Goal: Use online tool/utility: Utilize a website feature to perform a specific function

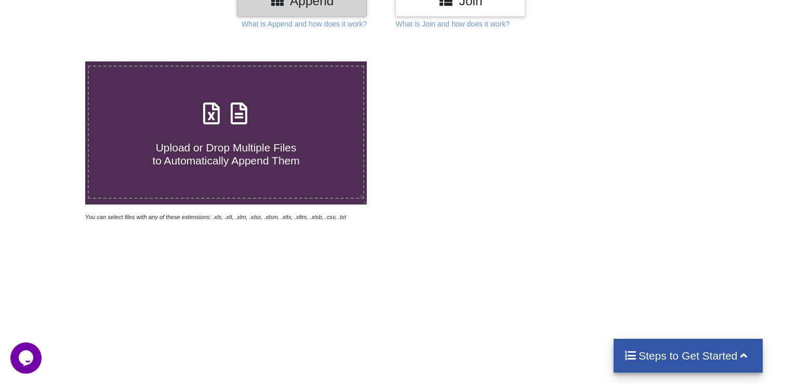
drag, startPoint x: 316, startPoint y: 152, endPoint x: 479, endPoint y: 205, distance: 171.4
click at [316, 152] on h4 "Upload or Drop Multiple Files to Automatically Append Them" at bounding box center [226, 148] width 274 height 40
click at [54, 61] on input "Upload or Drop Multiple Files to Automatically Append Them" at bounding box center [54, 61] width 0 height 0
type input "C:\fakepath\1.xlsx"
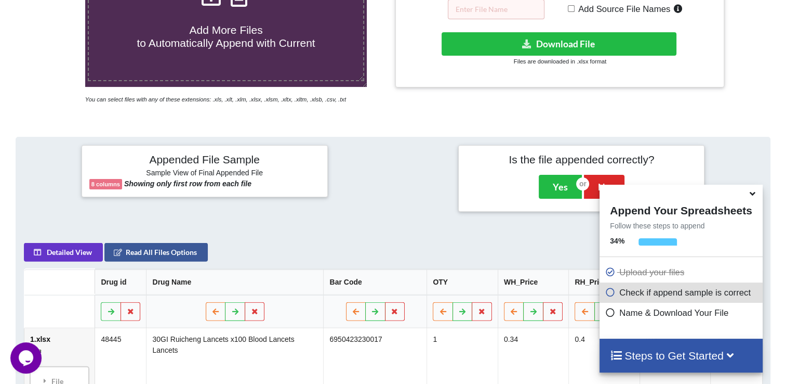
scroll to position [202, 0]
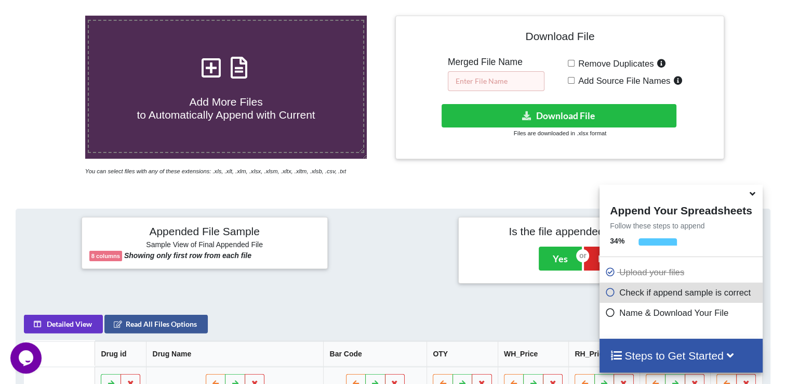
click at [507, 76] on input "text" at bounding box center [496, 81] width 97 height 20
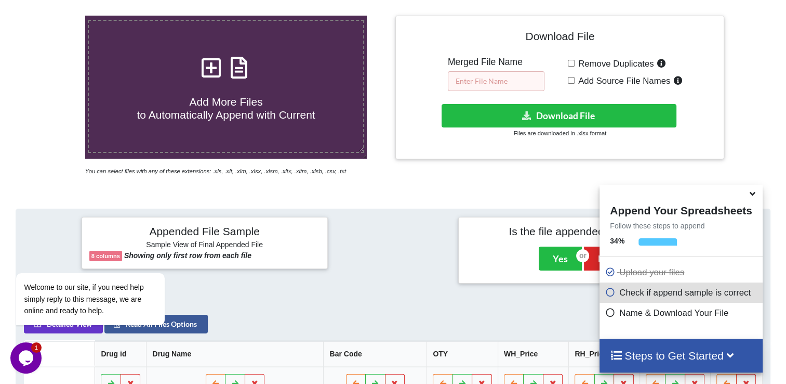
paste input "LAR077_SEP25"
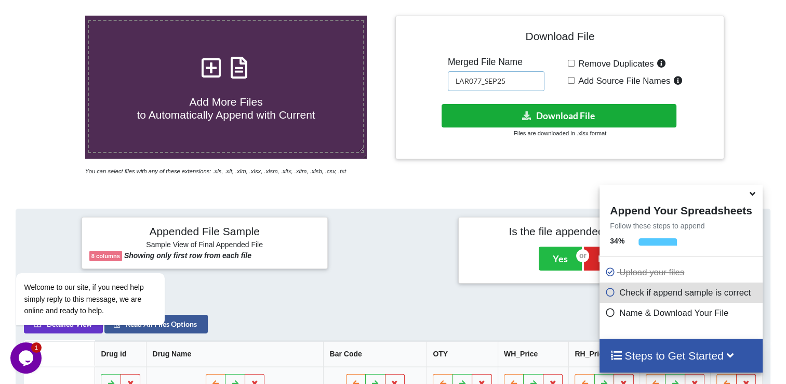
type input "LAR077_SEP25"
click at [540, 114] on button "Download File" at bounding box center [559, 115] width 235 height 23
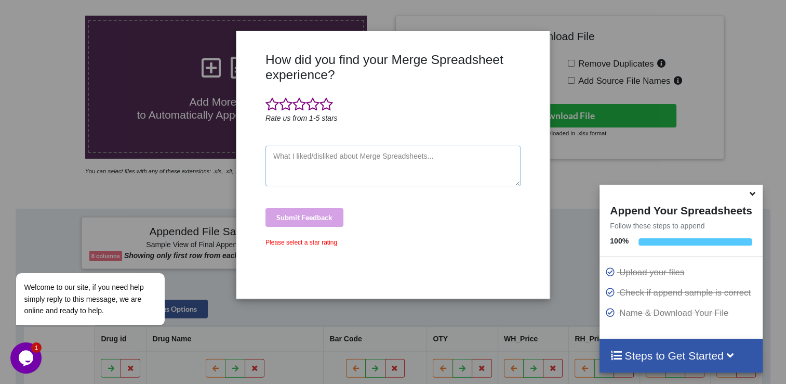
click at [353, 168] on textarea at bounding box center [393, 166] width 255 height 41
type textarea "dsa"
drag, startPoint x: 310, startPoint y: 106, endPoint x: 314, endPoint y: 119, distance: 13.6
click at [310, 106] on span at bounding box center [313, 104] width 14 height 15
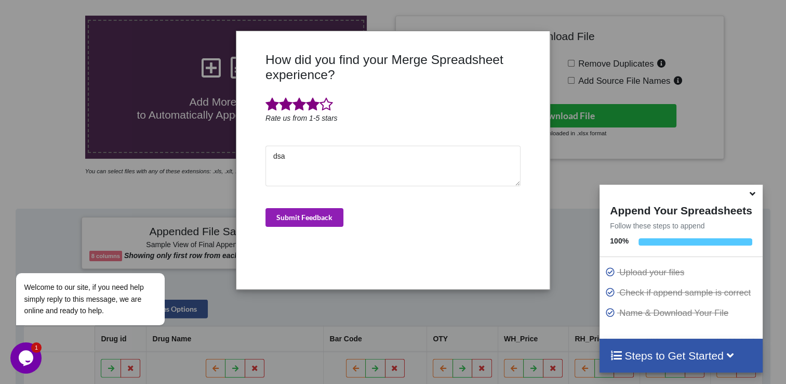
click at [316, 225] on button "Submit Feedback" at bounding box center [305, 217] width 78 height 19
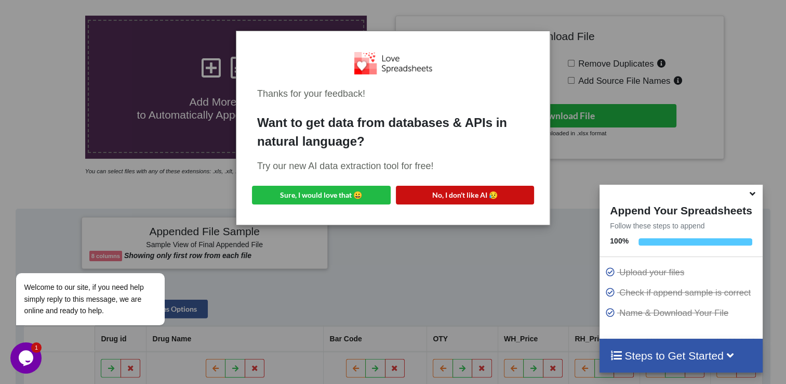
click at [468, 192] on button "No, I don't like AI 😥" at bounding box center [465, 195] width 139 height 19
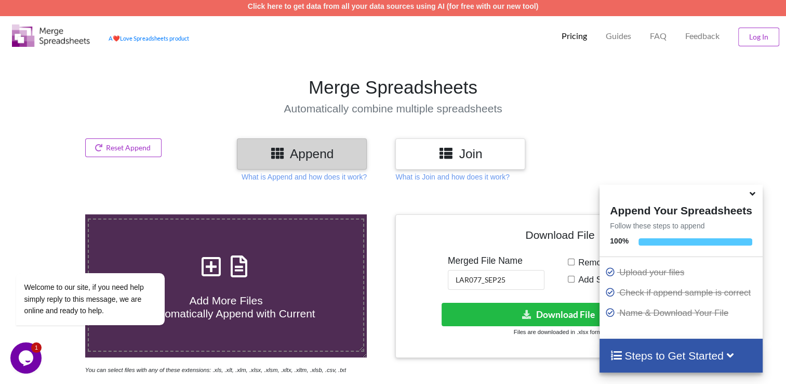
scroll to position [0, 0]
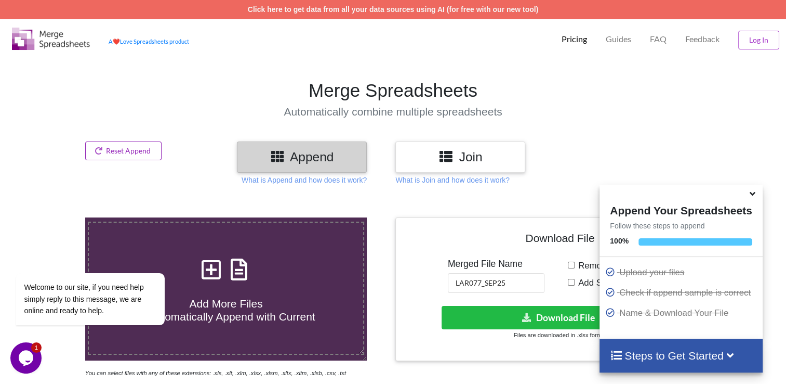
drag, startPoint x: 143, startPoint y: 151, endPoint x: 157, endPoint y: 165, distance: 20.2
click at [143, 151] on button "Reset Append" at bounding box center [123, 150] width 77 height 19
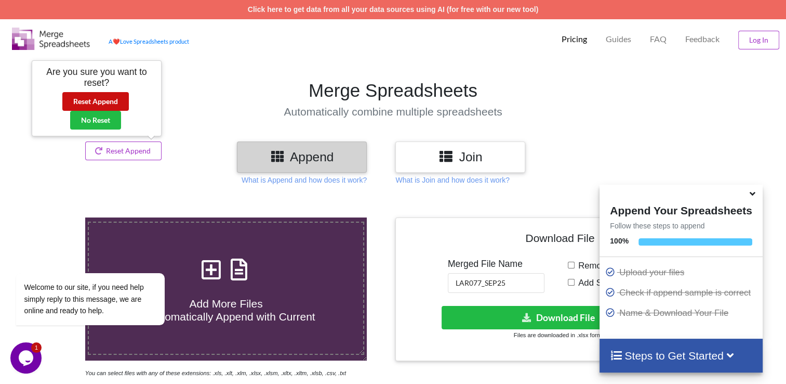
click at [120, 104] on button "Reset Append" at bounding box center [95, 101] width 67 height 19
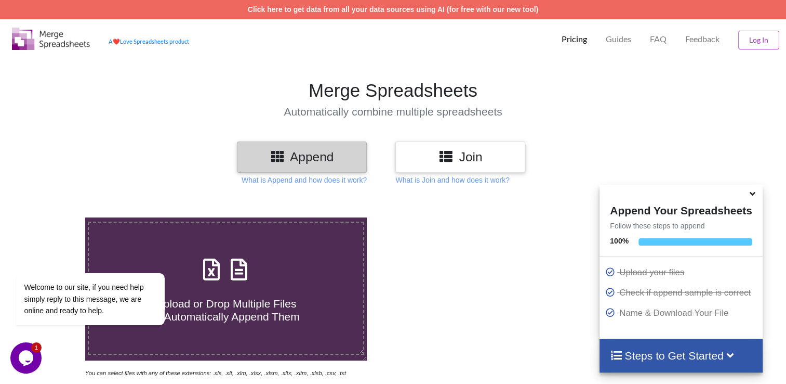
click at [279, 252] on label "Upload or Drop Multiple Files to Automatically Append Them" at bounding box center [226, 287] width 277 height 133
click at [54, 217] on input "Upload or Drop Multiple Files to Automatically Append Them" at bounding box center [54, 217] width 0 height 0
type input "C:\fakepath\1.xlsx"
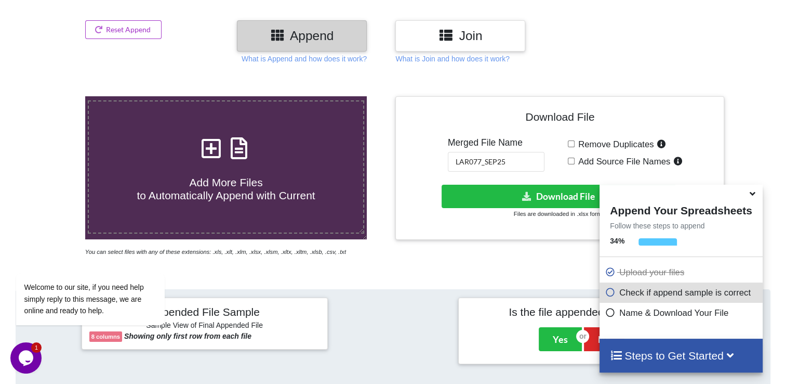
scroll to position [156, 0]
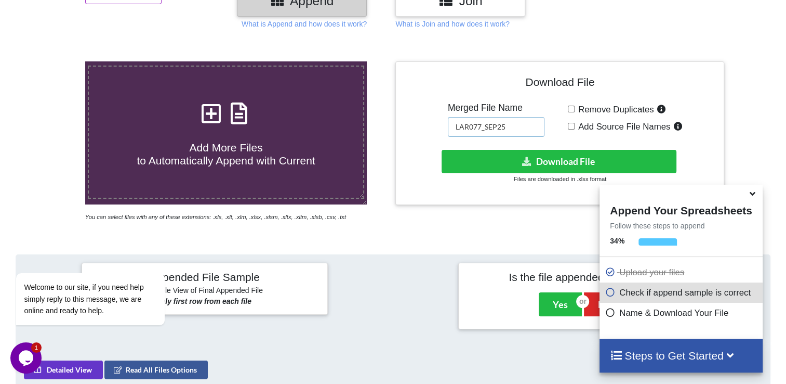
drag, startPoint x: 521, startPoint y: 124, endPoint x: 335, endPoint y: 130, distance: 186.2
click at [330, 132] on div "Add More Files to Automatically Append with Current You can select files with a…" at bounding box center [393, 141] width 802 height 161
paste input "83"
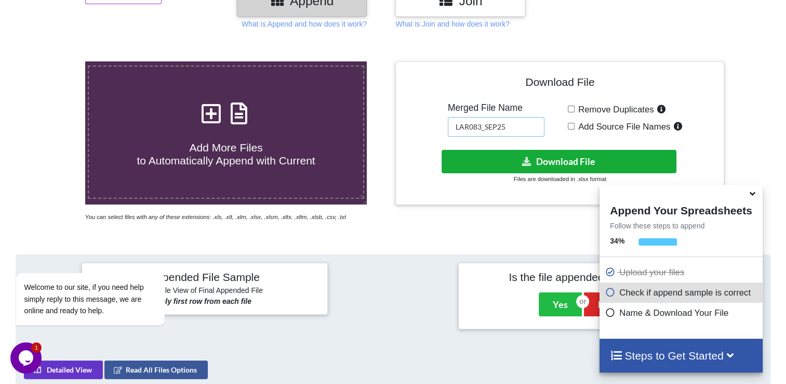
type input "LAR083_SEP25"
click at [491, 163] on button "Download File" at bounding box center [559, 161] width 235 height 23
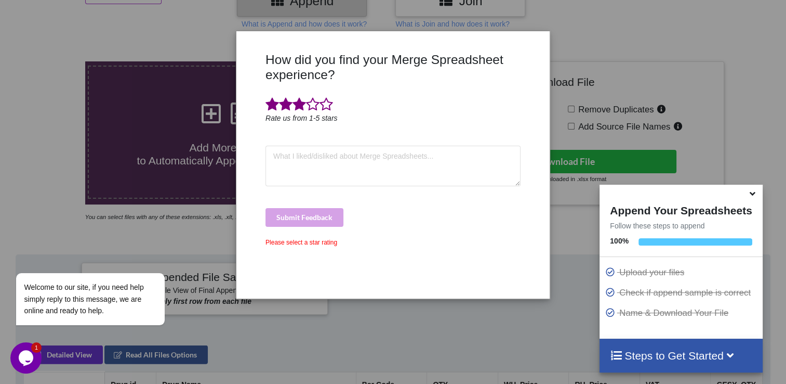
click at [302, 103] on span at bounding box center [300, 104] width 14 height 15
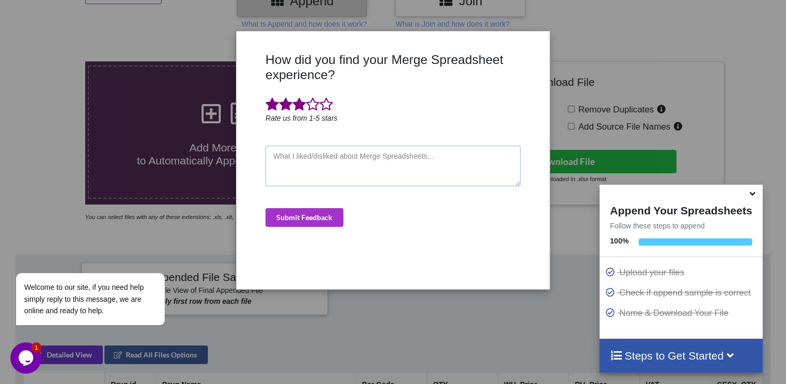
click at [311, 174] on textarea at bounding box center [393, 166] width 255 height 41
click at [319, 205] on div "How did you find your Merge Spreadsheet experience? Rate us from 1-5 stars Subm…" at bounding box center [393, 166] width 260 height 229
click at [325, 213] on button "Submit Feedback" at bounding box center [305, 217] width 78 height 19
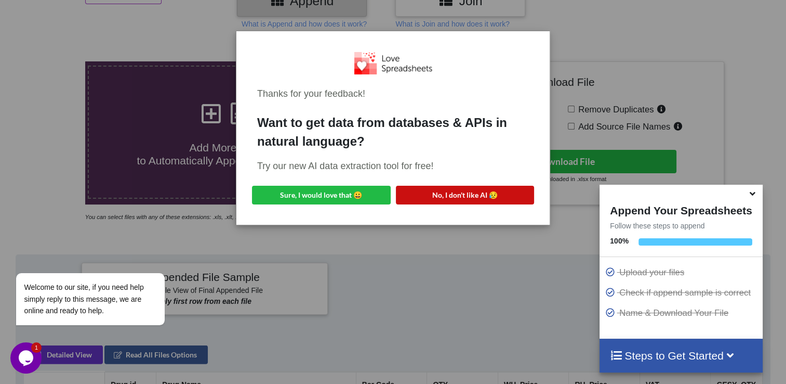
click at [505, 199] on button "No, I don't like AI 😥" at bounding box center [465, 195] width 139 height 19
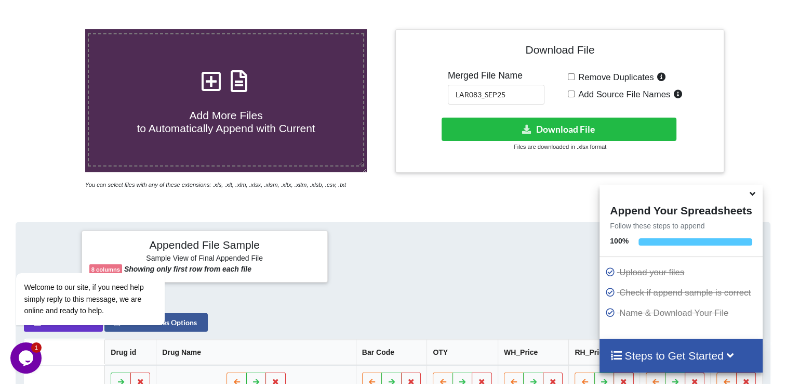
scroll to position [0, 0]
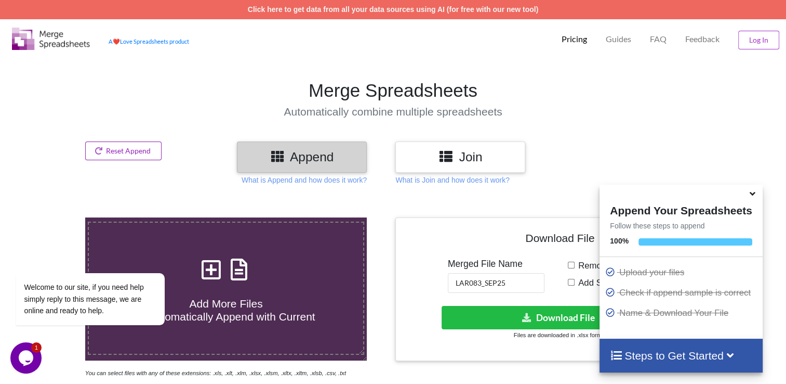
click at [137, 149] on button "Reset Append" at bounding box center [123, 150] width 77 height 19
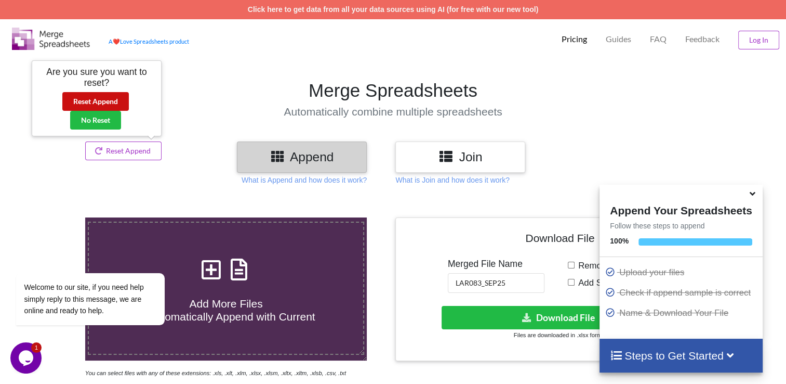
drag, startPoint x: 121, startPoint y: 101, endPoint x: 151, endPoint y: 122, distance: 36.3
click at [121, 102] on button "Reset Append" at bounding box center [95, 101] width 67 height 19
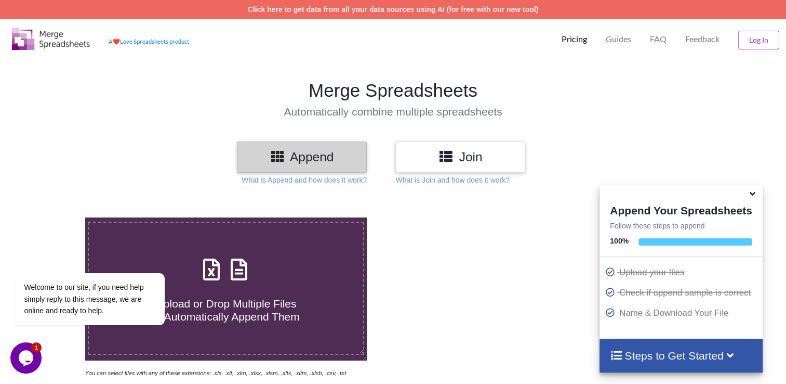
click at [263, 257] on div "Upload or Drop Multiple Files to Automatically Append Them" at bounding box center [226, 288] width 274 height 70
click at [54, 217] on input "Upload or Drop Multiple Files to Automatically Append Them" at bounding box center [54, 217] width 0 height 0
type input "C:\fakepath\1.xlsx"
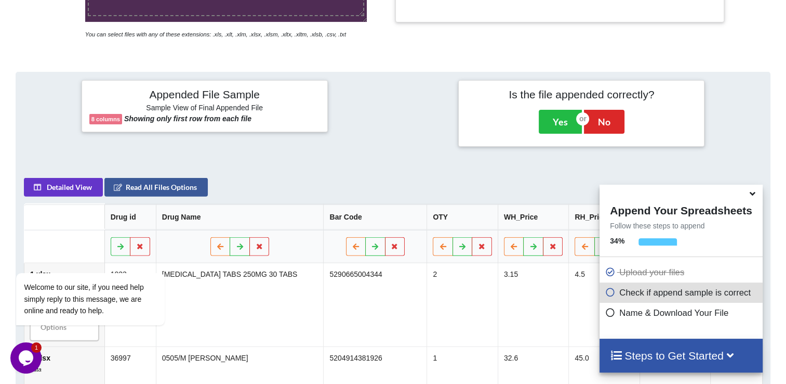
scroll to position [147, 0]
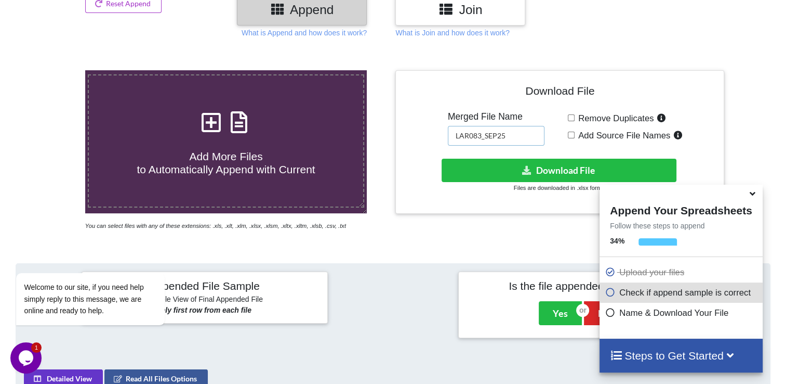
drag, startPoint x: 516, startPoint y: 138, endPoint x: 432, endPoint y: 138, distance: 83.7
click at [421, 140] on div "Download File Merged File Name LAR083_SEP25 Remove Duplicates Add Source File N…" at bounding box center [559, 142] width 313 height 128
paste input "7"
type input "LAR087_SEP25"
click at [459, 206] on div "Download File Merged File Name LAR087_SEP25 Remove Duplicates Add Source File N…" at bounding box center [560, 142] width 329 height 144
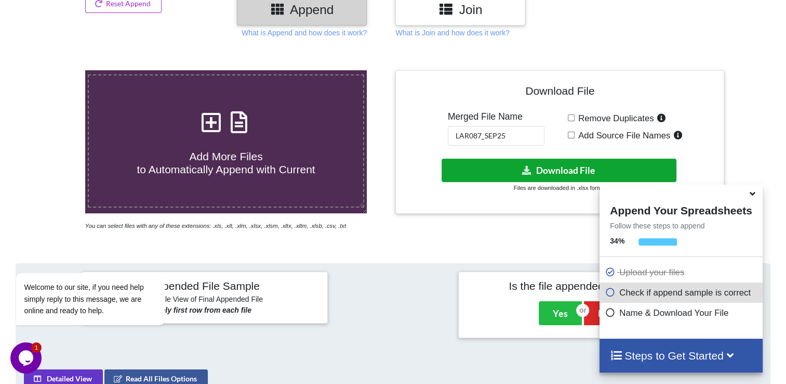
click at [514, 169] on button "Download File" at bounding box center [559, 170] width 235 height 23
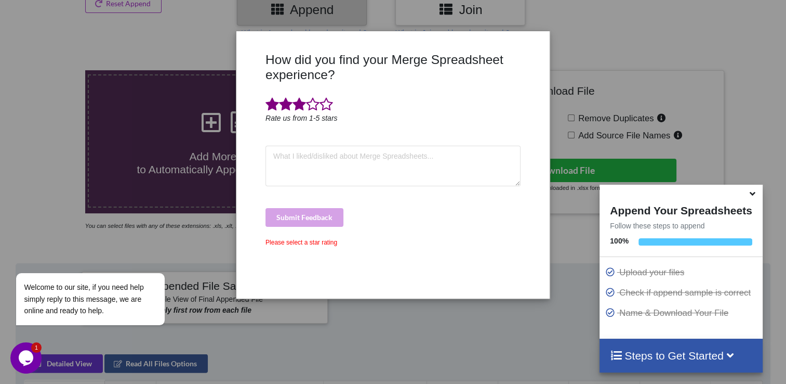
click at [302, 97] on span at bounding box center [300, 104] width 14 height 15
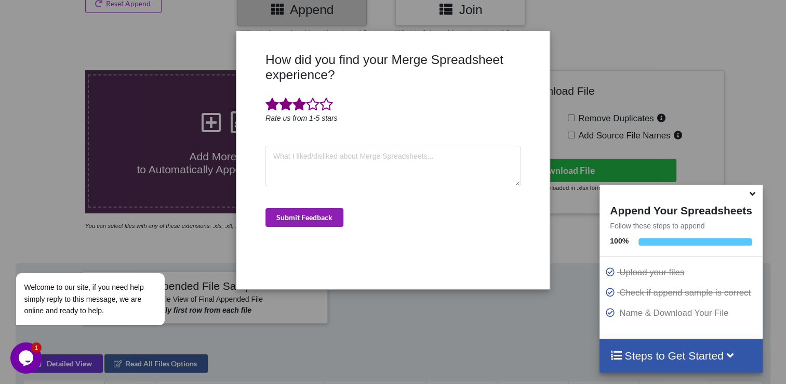
drag, startPoint x: 314, startPoint y: 216, endPoint x: 391, endPoint y: 227, distance: 77.8
click at [314, 216] on button "Submit Feedback" at bounding box center [305, 217] width 78 height 19
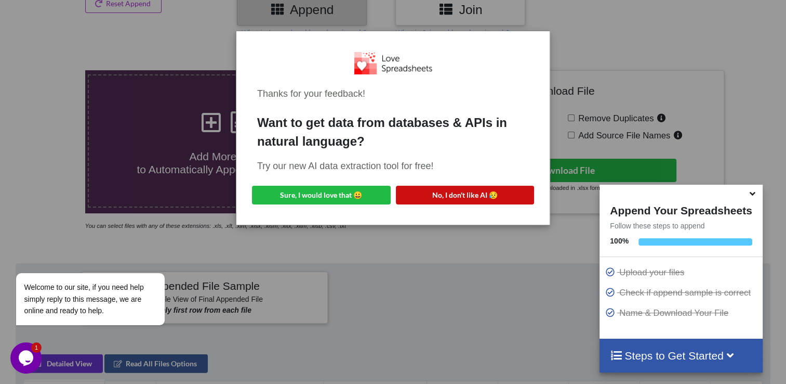
click at [440, 190] on button "No, I don't like AI 😥" at bounding box center [465, 195] width 139 height 19
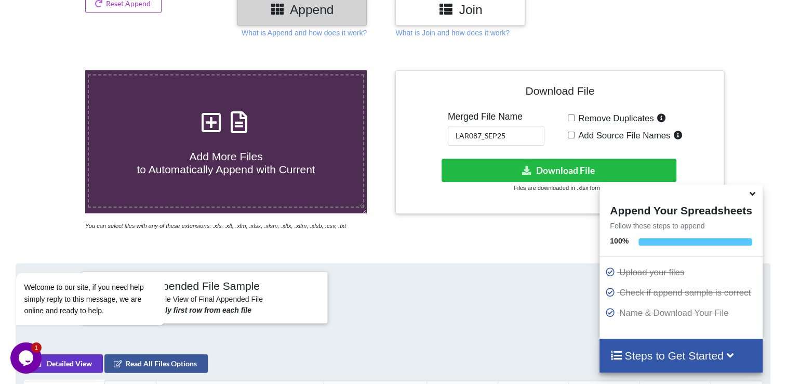
scroll to position [0, 0]
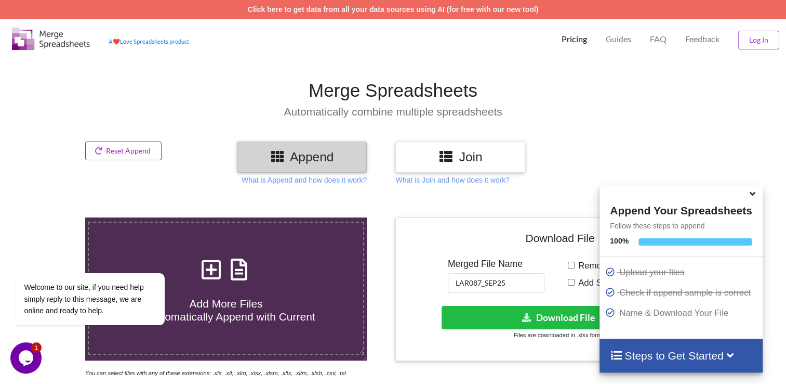
click at [107, 141] on button "Reset Append" at bounding box center [123, 150] width 77 height 19
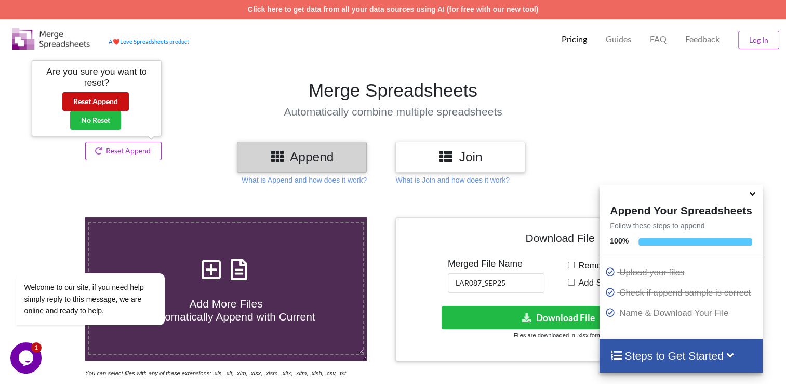
click at [120, 102] on button "Reset Append" at bounding box center [95, 101] width 67 height 19
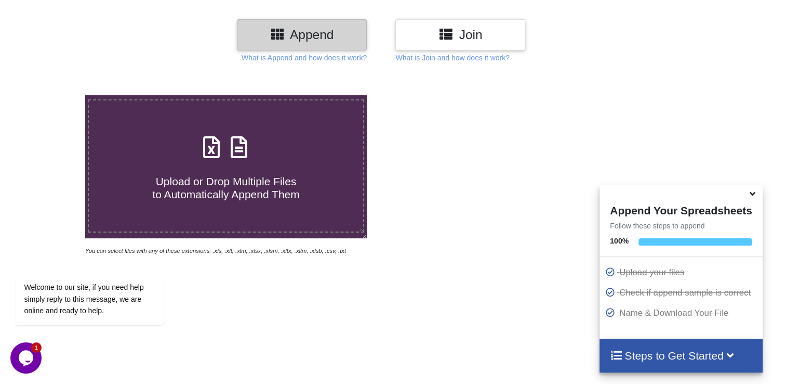
scroll to position [156, 0]
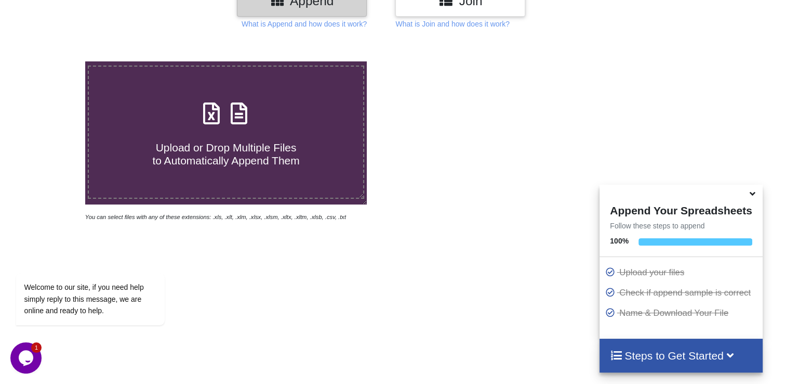
click at [231, 105] on icon at bounding box center [239, 108] width 26 height 22
click at [54, 61] on input "Upload or Drop Multiple Files to Automatically Append Them" at bounding box center [54, 61] width 0 height 0
click at [194, 151] on span "Upload or Drop Multiple Files to Automatically Append Them" at bounding box center [225, 153] width 147 height 25
click at [54, 61] on input "Upload or Drop Multiple Files to Automatically Append Them" at bounding box center [54, 61] width 0 height 0
type input "C:\fakepath\1.xlsx"
